Goal: Check status: Check status

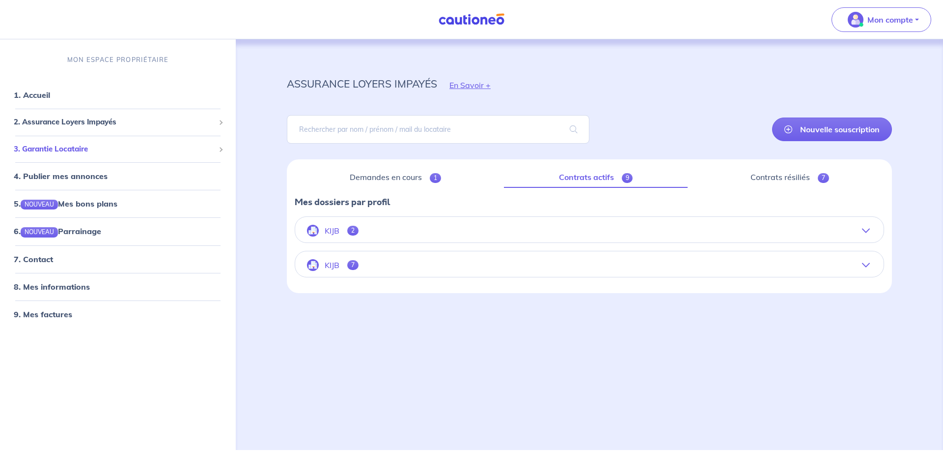
click at [110, 155] on span "3. Garantie Locataire" at bounding box center [114, 148] width 201 height 11
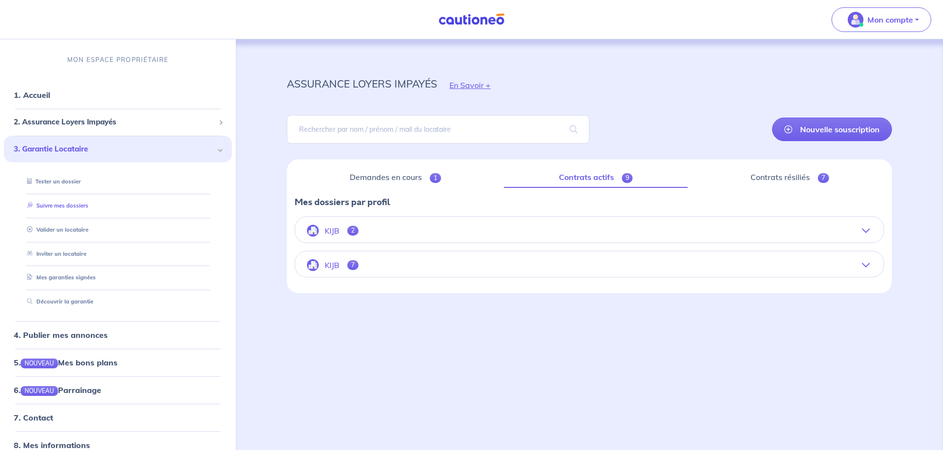
click at [88, 209] on link "Suivre mes dossiers" at bounding box center [55, 205] width 65 height 7
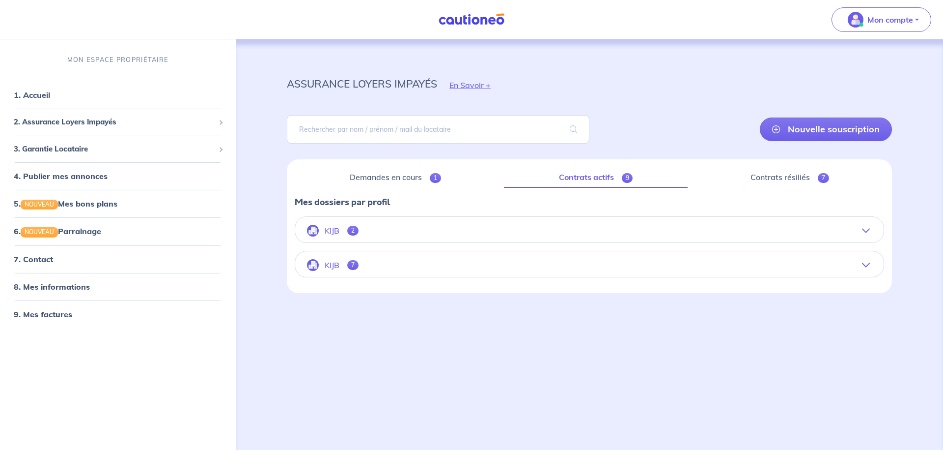
click at [355, 274] on button "KIJB 7" at bounding box center [589, 265] width 589 height 24
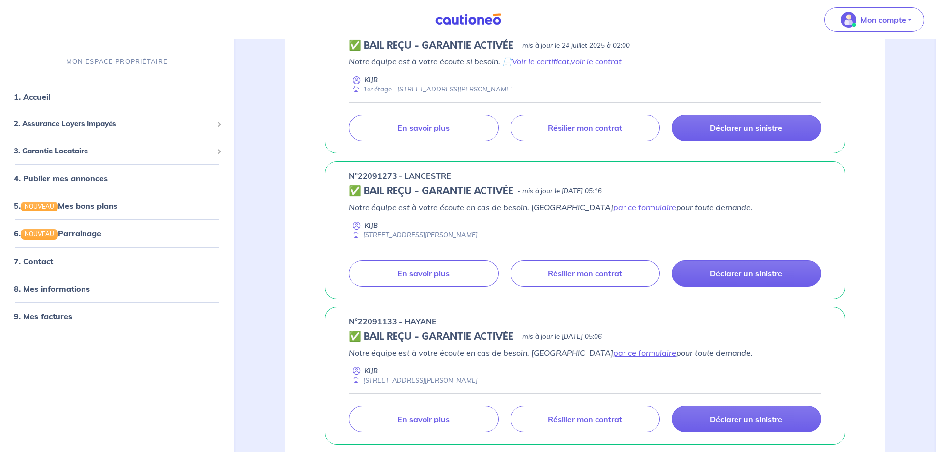
scroll to position [442, 0]
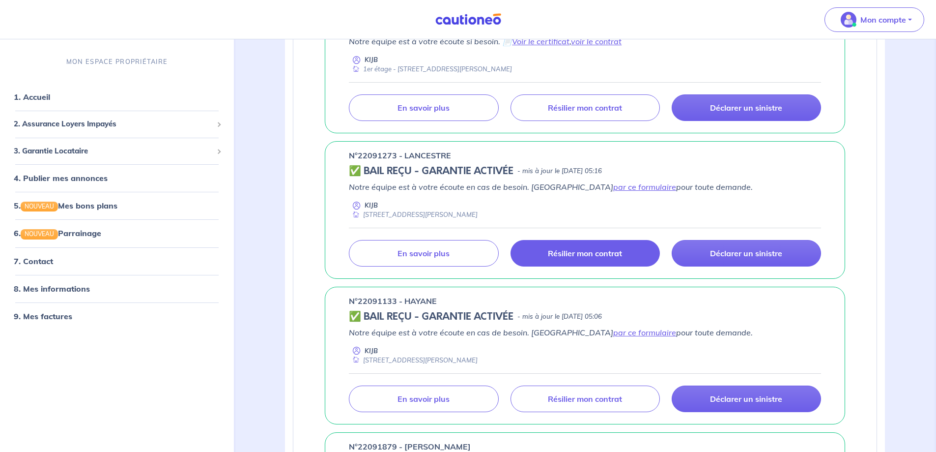
click at [576, 258] on p "Résilier mon contrat" at bounding box center [585, 253] width 74 height 10
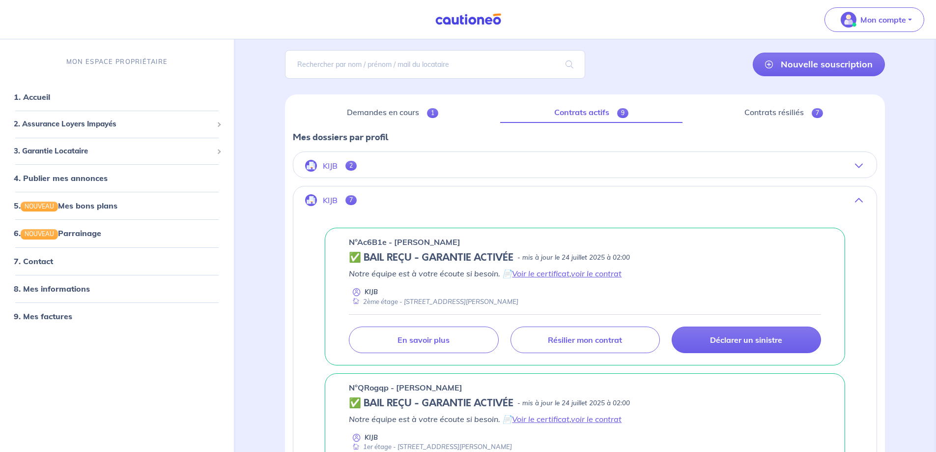
scroll to position [49, 0]
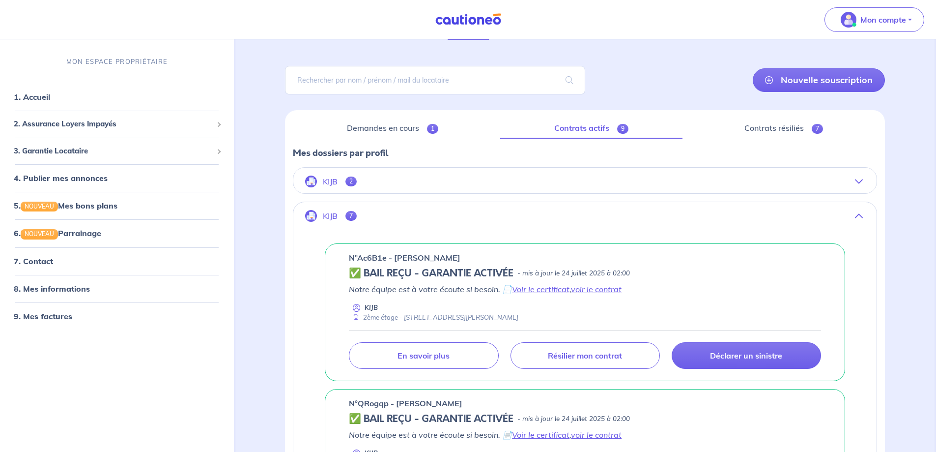
drag, startPoint x: 343, startPoint y: 278, endPoint x: 548, endPoint y: 347, distance: 216.6
click at [548, 347] on div "n°Ac6B1e - [PERSON_NAME] ✅ BAIL REÇU - GARANTIE ACTIVÉE - mis à jour le [DATE] …" at bounding box center [585, 312] width 520 height 138
copy div "n°Ac6B1e - [PERSON_NAME] ✅ BAIL REÇU - GARANTIE ACTIVÉE - mis à jour le [DATE] …"
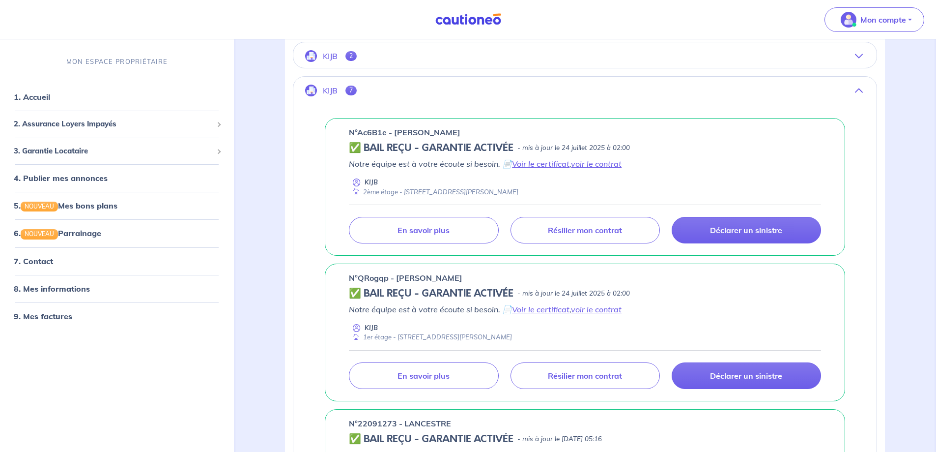
scroll to position [197, 0]
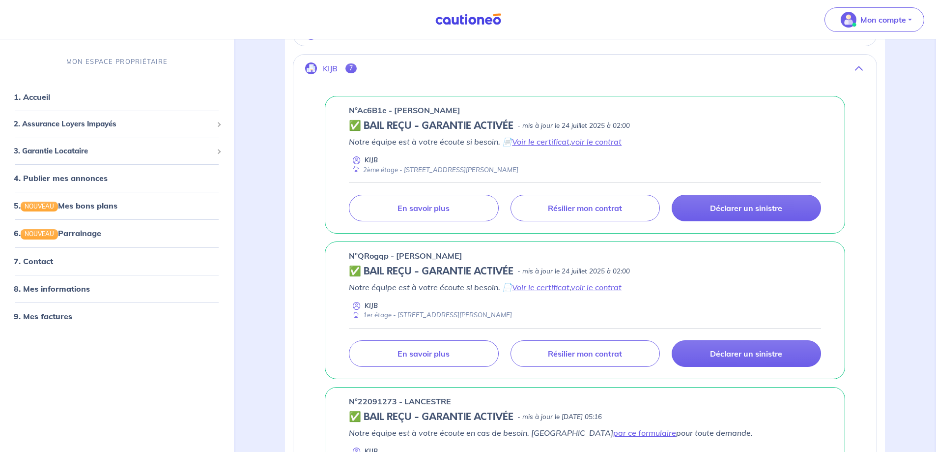
click at [575, 174] on div "KIJB 2ème étage - [STREET_ADDRESS][PERSON_NAME]" at bounding box center [585, 164] width 472 height 19
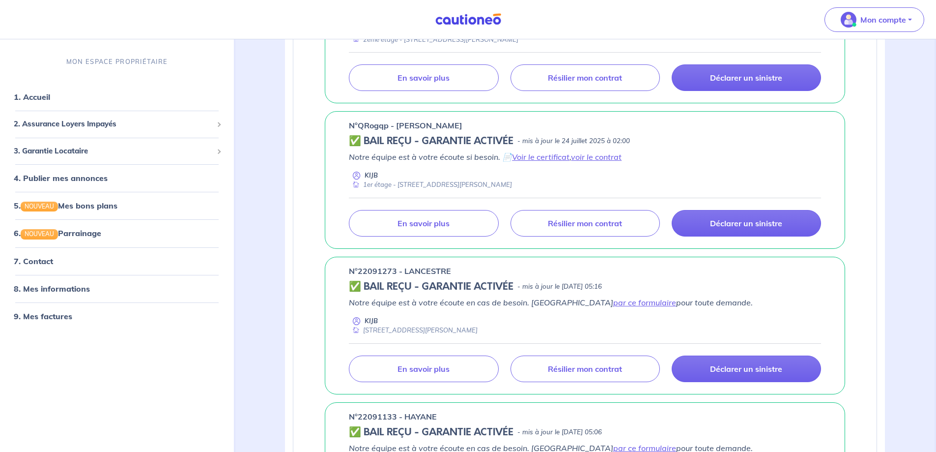
scroll to position [32, 0]
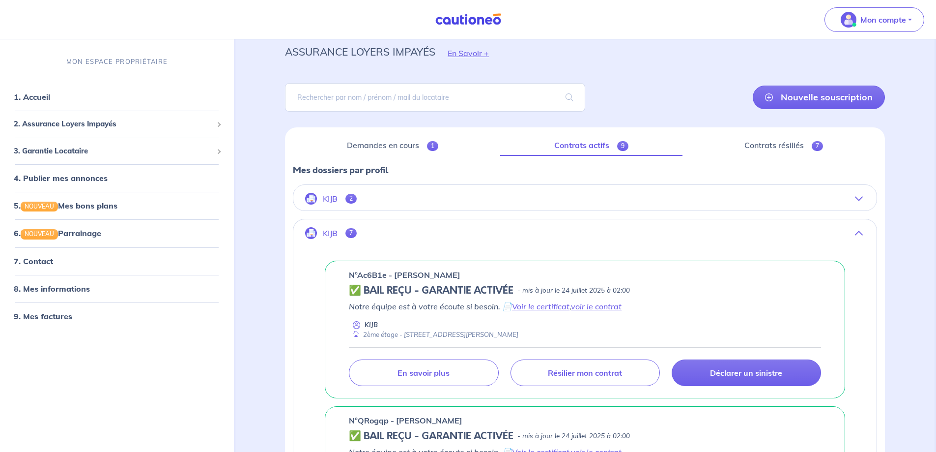
click at [391, 210] on button "KIJB 2" at bounding box center [584, 199] width 583 height 24
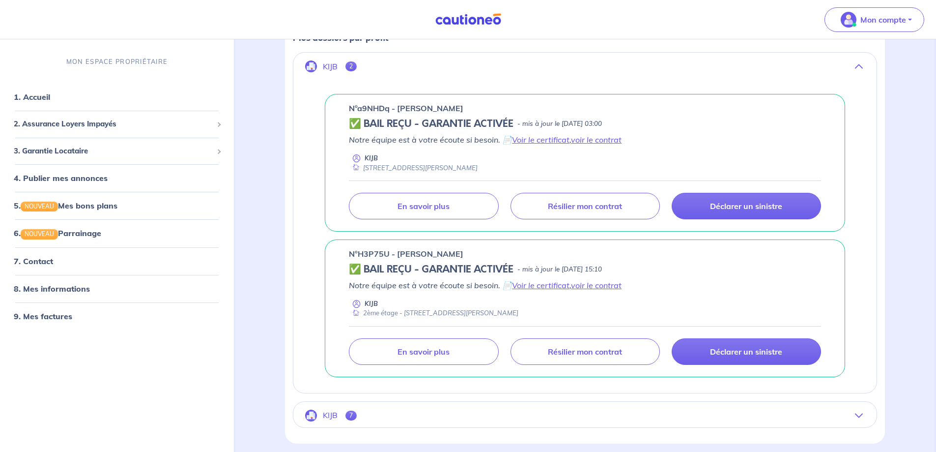
scroll to position [0, 0]
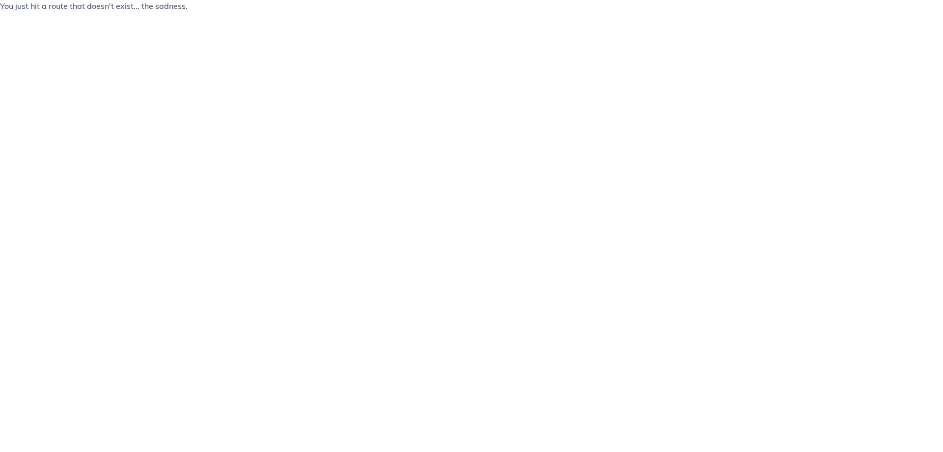
click at [187, 7] on p "You just hit a route that doesn't exist... the sadness." at bounding box center [471, 6] width 943 height 12
